Goal: Information Seeking & Learning: Learn about a topic

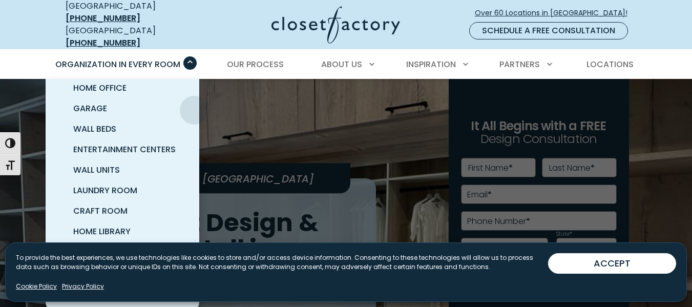
scroll to position [100, 0]
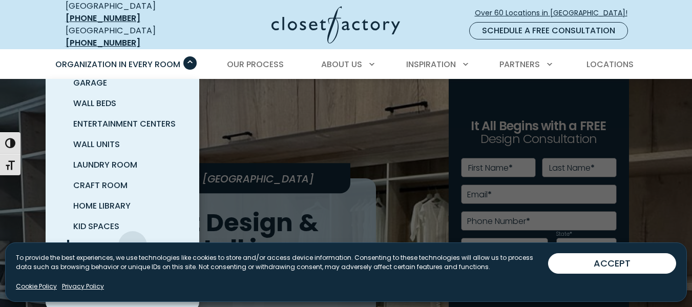
click at [133, 241] on span "Pantry & Wine Storage" at bounding box center [124, 247] width 102 height 12
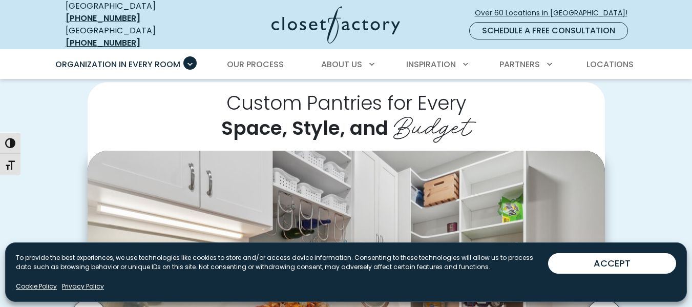
scroll to position [204, 0]
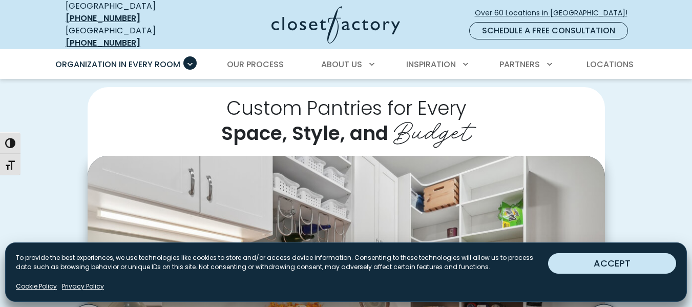
click at [586, 266] on button "ACCEPT" at bounding box center [612, 263] width 128 height 20
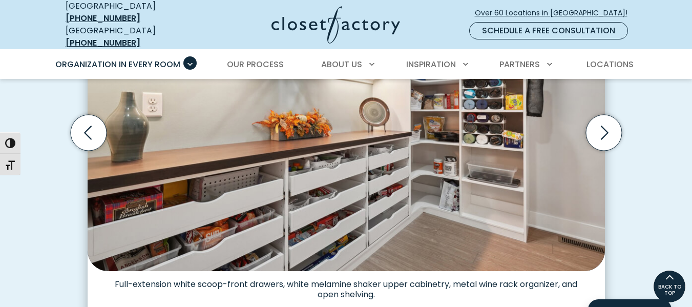
scroll to position [358, 0]
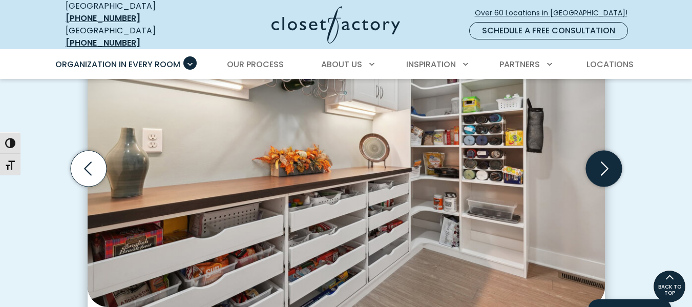
click at [603, 168] on icon "Next slide" at bounding box center [603, 169] width 36 height 36
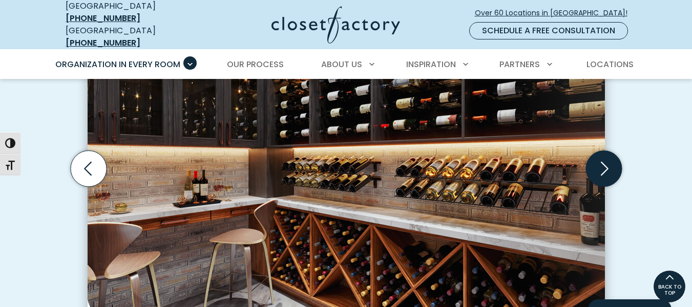
click at [603, 168] on icon "Next slide" at bounding box center [603, 169] width 36 height 36
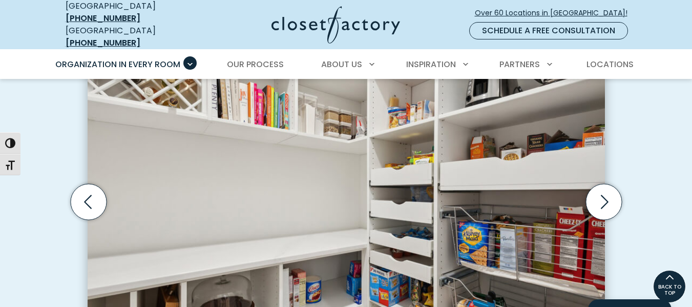
scroll to position [307, 0]
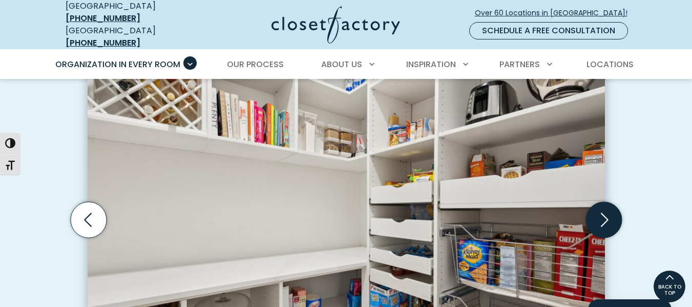
click at [603, 214] on icon "Next slide" at bounding box center [603, 220] width 36 height 36
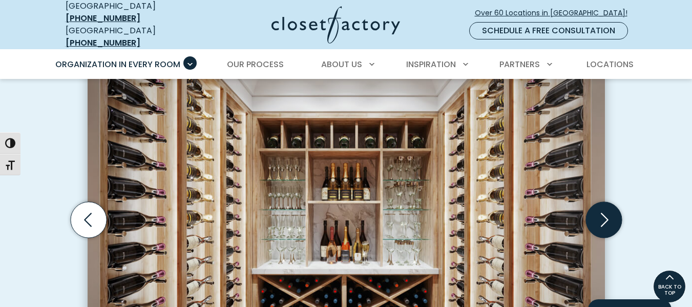
click at [603, 213] on icon "Next slide" at bounding box center [603, 220] width 36 height 36
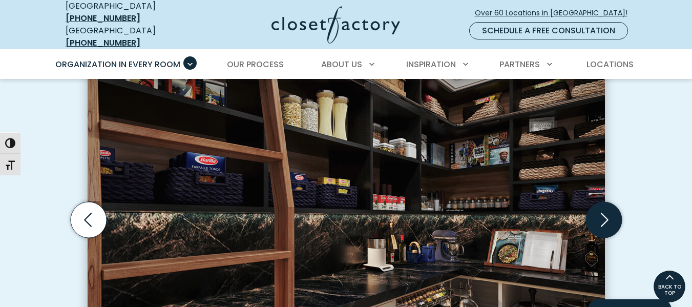
click at [603, 214] on icon "Next slide" at bounding box center [603, 220] width 36 height 36
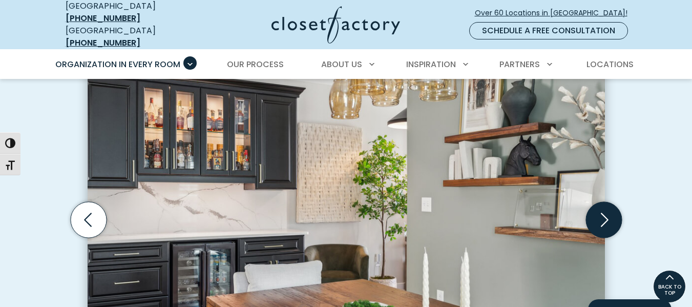
click at [603, 214] on icon "Next slide" at bounding box center [603, 220] width 36 height 36
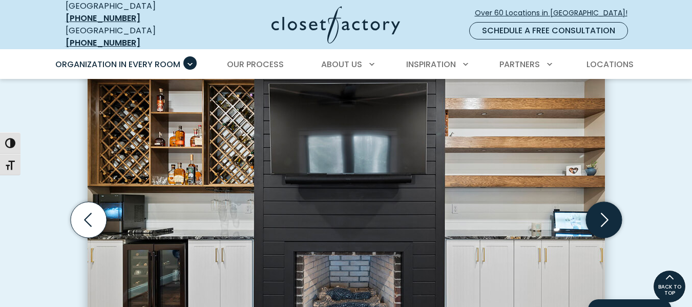
click at [603, 214] on icon "Next slide" at bounding box center [603, 220] width 36 height 36
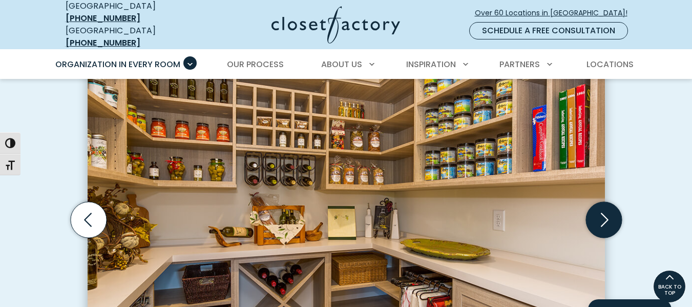
click at [603, 211] on icon "Next slide" at bounding box center [603, 220] width 36 height 36
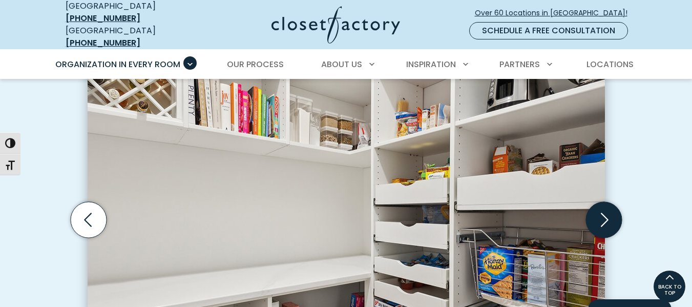
click at [603, 211] on icon "Next slide" at bounding box center [603, 220] width 36 height 36
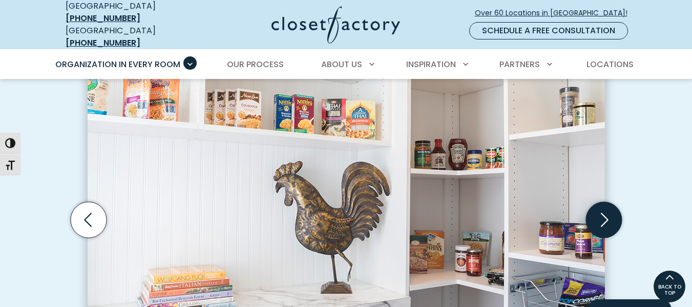
click at [603, 210] on icon "Next slide" at bounding box center [603, 220] width 36 height 36
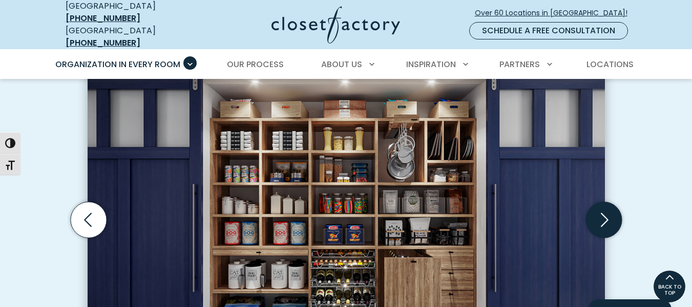
click at [603, 210] on icon "Next slide" at bounding box center [603, 220] width 36 height 36
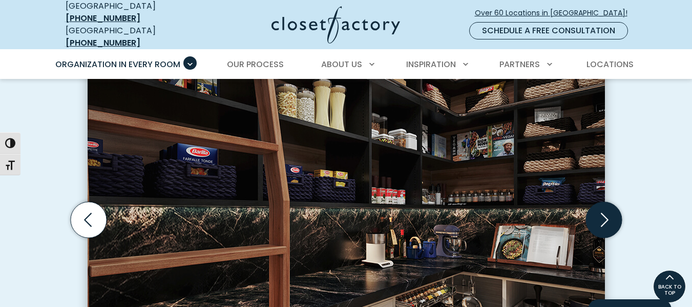
click at [603, 210] on icon "Next slide" at bounding box center [603, 220] width 36 height 36
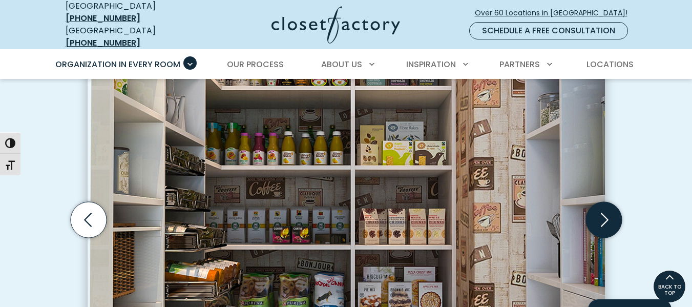
click at [603, 210] on icon "Next slide" at bounding box center [603, 220] width 36 height 36
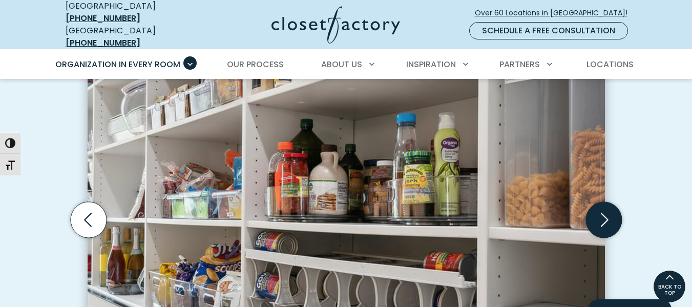
click at [603, 210] on icon "Next slide" at bounding box center [603, 220] width 36 height 36
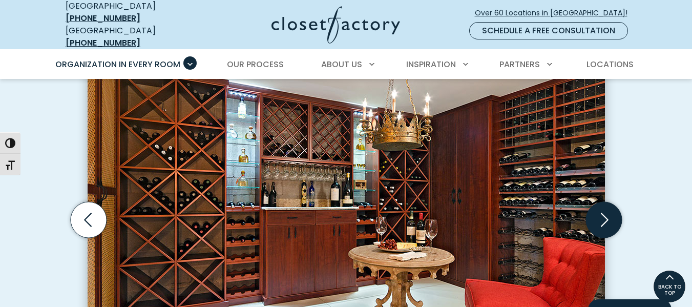
click at [603, 210] on icon "Next slide" at bounding box center [603, 220] width 36 height 36
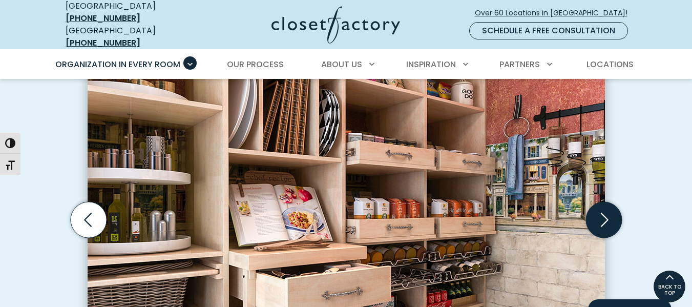
click at [603, 210] on icon "Next slide" at bounding box center [603, 220] width 36 height 36
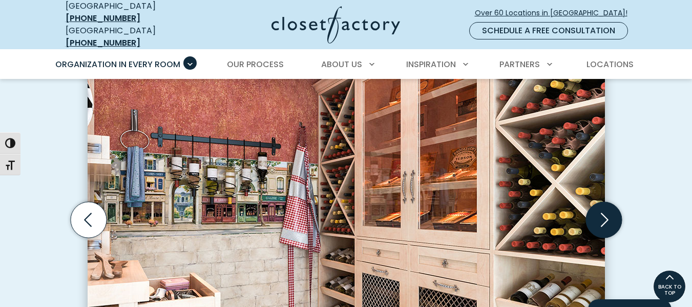
click at [603, 210] on icon "Next slide" at bounding box center [603, 220] width 36 height 36
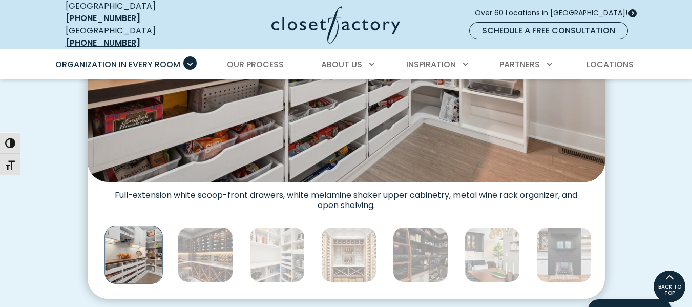
scroll to position [460, 0]
